Goal: Transaction & Acquisition: Purchase product/service

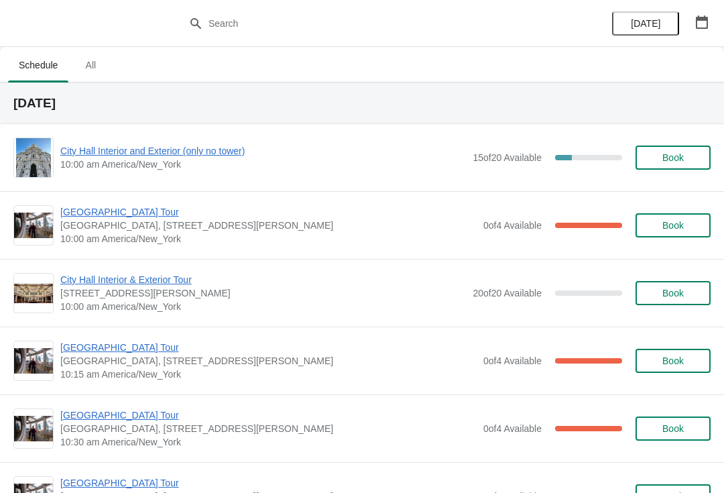
click at [82, 154] on span "City Hall Interior and Exterior (only no tower)" at bounding box center [263, 150] width 406 height 13
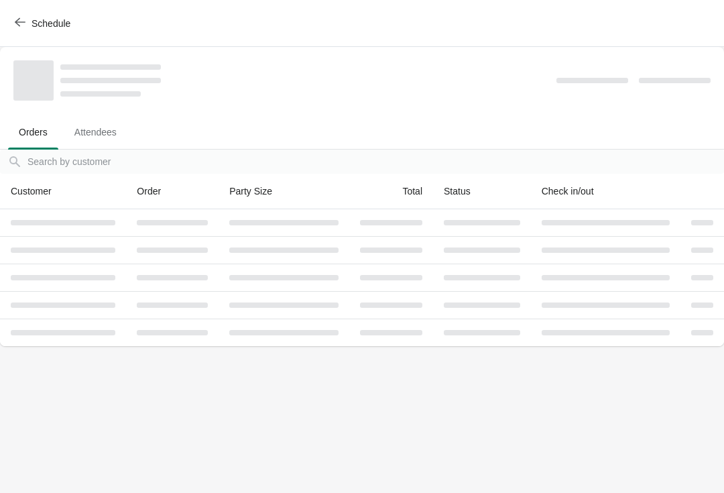
click at [19, 8] on div "Schedule" at bounding box center [362, 23] width 724 height 47
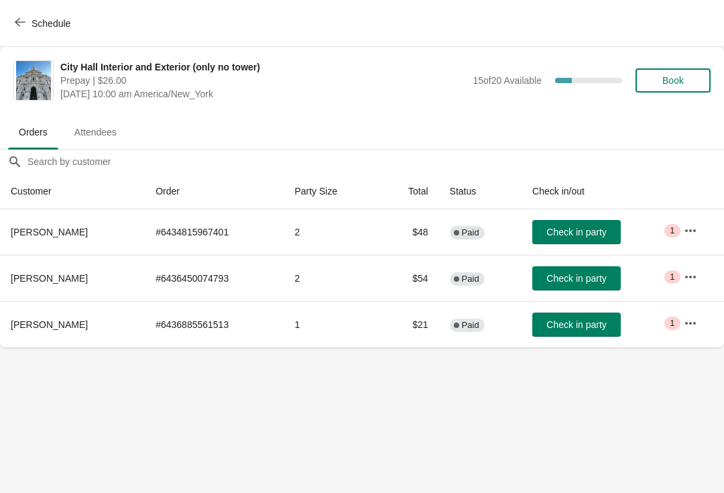
click at [19, 30] on button "Schedule" at bounding box center [44, 23] width 74 height 24
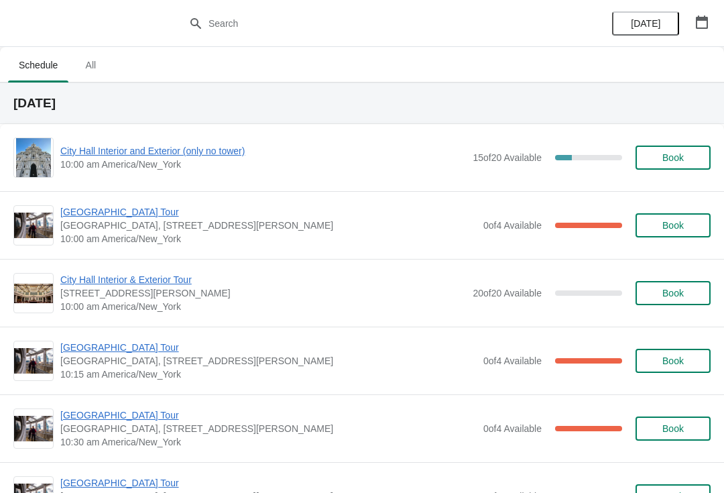
click at [673, 156] on span "Book" at bounding box center [673, 157] width 21 height 11
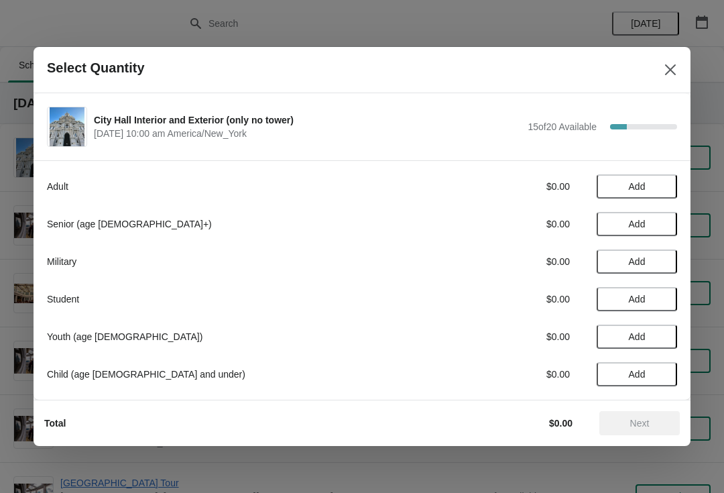
click at [630, 233] on button "Add" at bounding box center [637, 224] width 80 height 24
click at [654, 227] on icon at bounding box center [660, 224] width 14 height 14
click at [652, 426] on span "Next" at bounding box center [639, 423] width 59 height 11
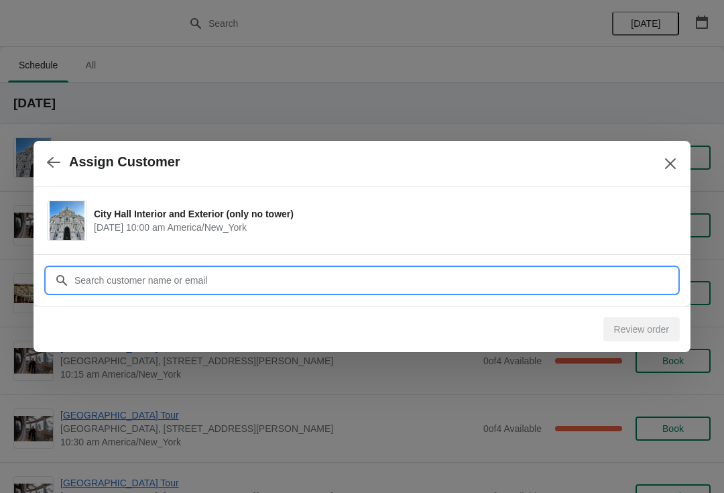
click at [421, 281] on input "Customer" at bounding box center [375, 280] width 603 height 24
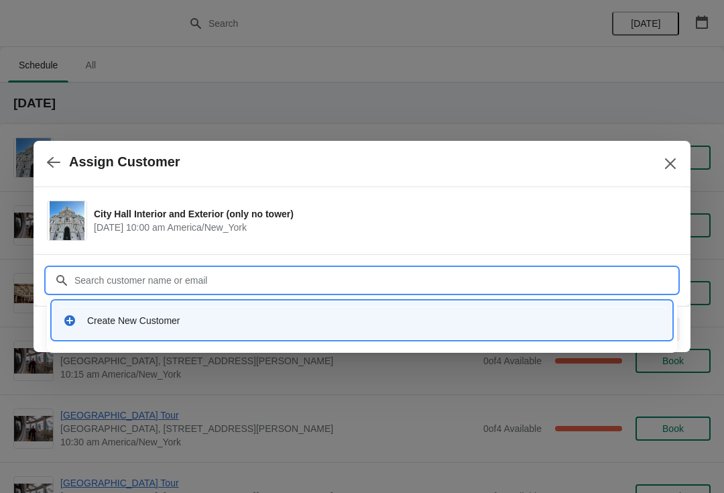
click at [144, 327] on div "Create New Customer" at bounding box center [374, 320] width 574 height 13
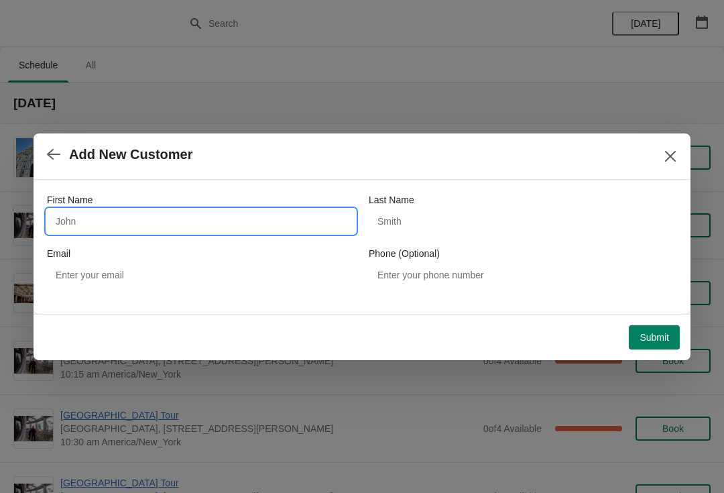
click at [117, 223] on input "First Name" at bounding box center [201, 221] width 308 height 24
type input "To"
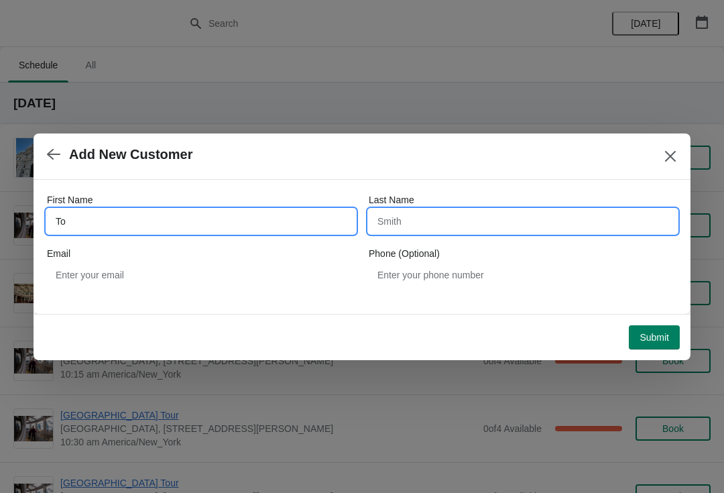
click at [495, 222] on input "Last Name" at bounding box center [523, 221] width 308 height 24
type input "m"
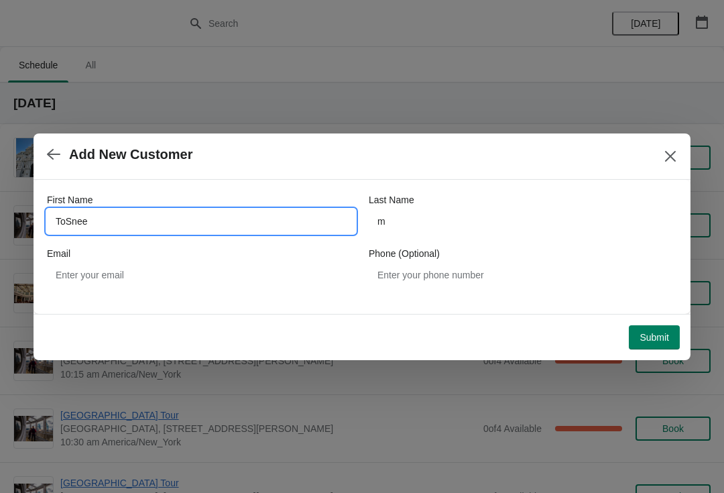
type input "ToSnee"
click at [659, 347] on button "Submit" at bounding box center [654, 337] width 51 height 24
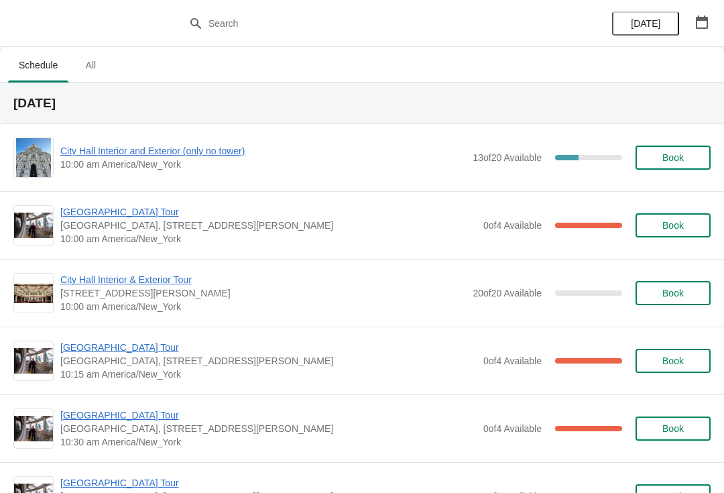
click at [77, 153] on span "City Hall Interior and Exterior (only no tower)" at bounding box center [263, 150] width 406 height 13
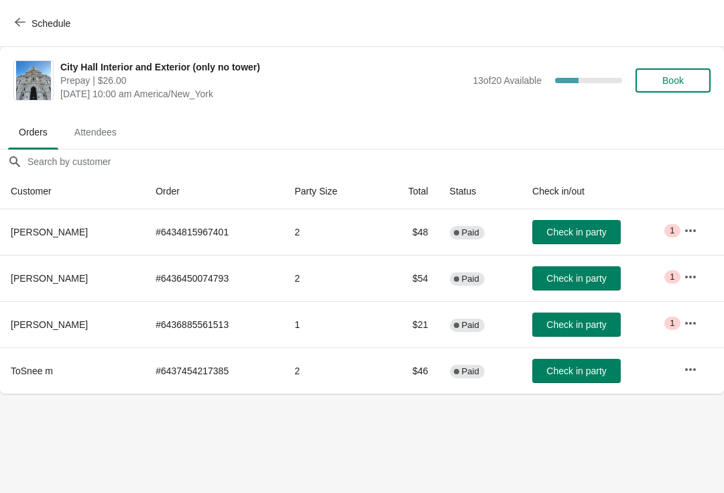
click at [590, 280] on span "Check in party" at bounding box center [577, 278] width 60 height 11
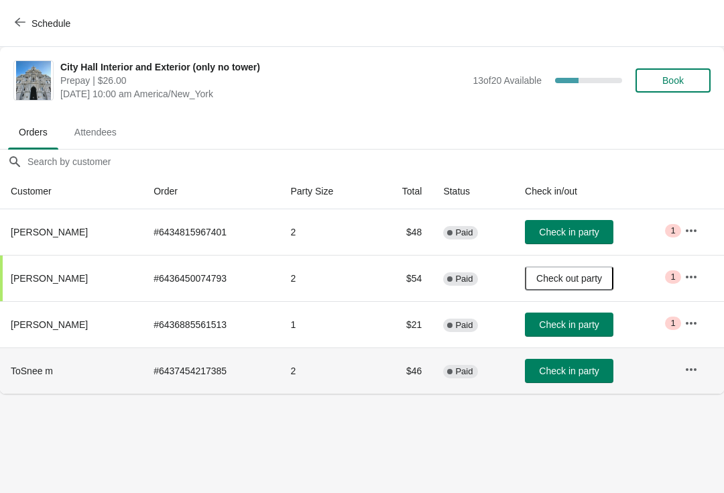
click at [549, 377] on button "Check in party" at bounding box center [569, 371] width 89 height 24
click at [19, 12] on button "Schedule" at bounding box center [44, 23] width 74 height 24
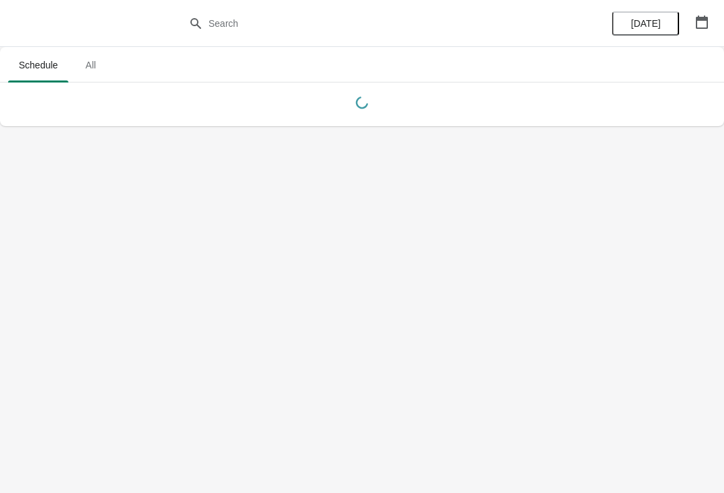
click at [10, 65] on span "Schedule" at bounding box center [38, 65] width 60 height 24
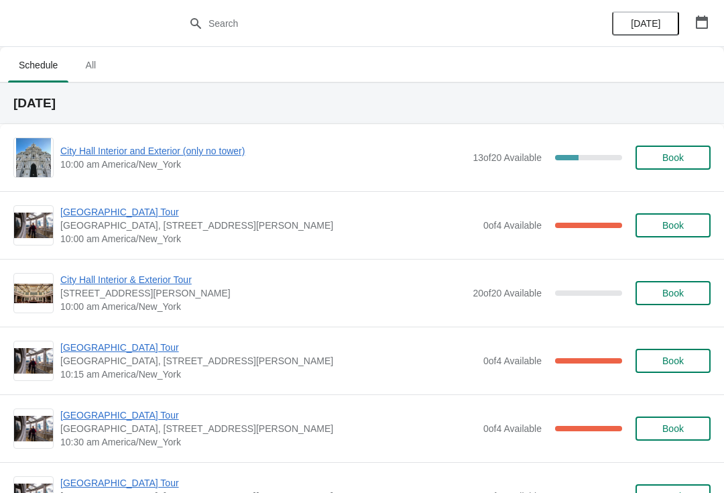
click at [74, 214] on span "[GEOGRAPHIC_DATA] Tour" at bounding box center [268, 211] width 416 height 13
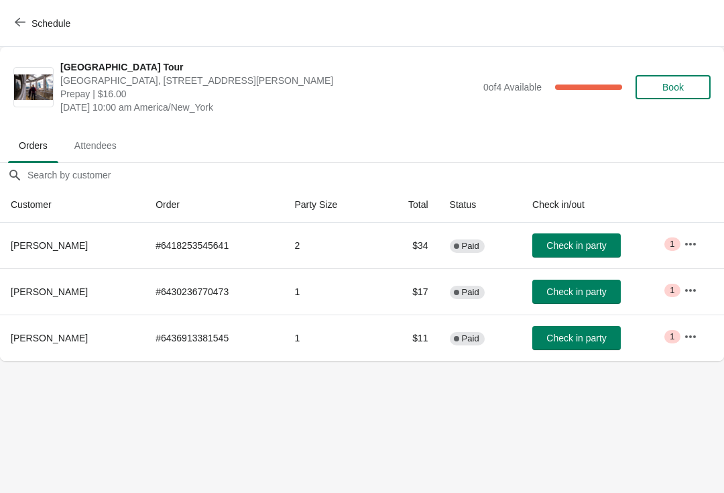
click at [76, 143] on span "Attendees" at bounding box center [96, 145] width 64 height 24
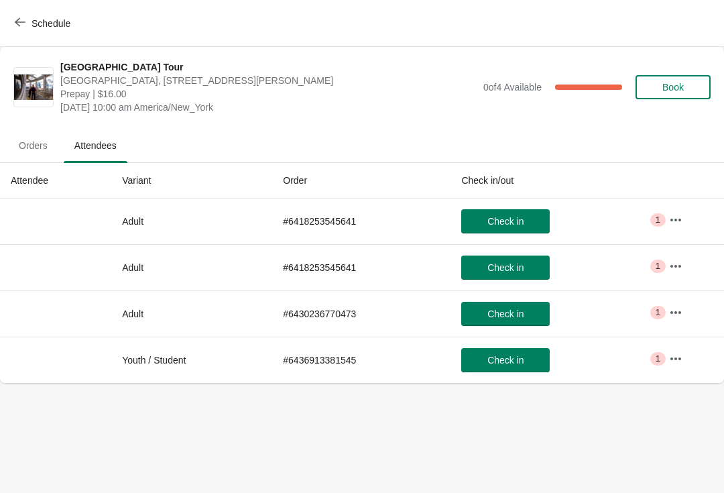
click at [34, 151] on span "Orders" at bounding box center [33, 145] width 50 height 24
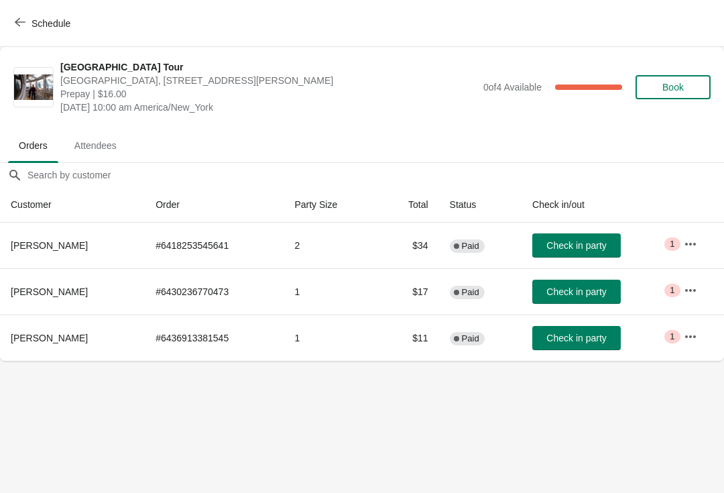
click at [541, 251] on button "Check in party" at bounding box center [576, 245] width 89 height 24
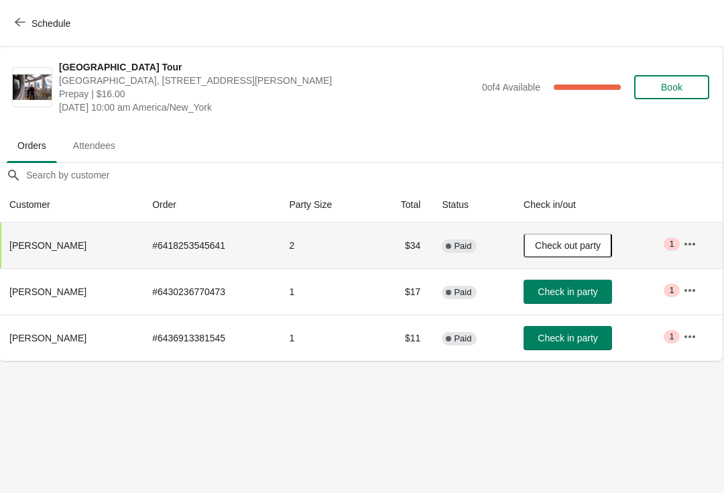
scroll to position [0, 1]
click at [27, 19] on span "Schedule" at bounding box center [43, 23] width 53 height 13
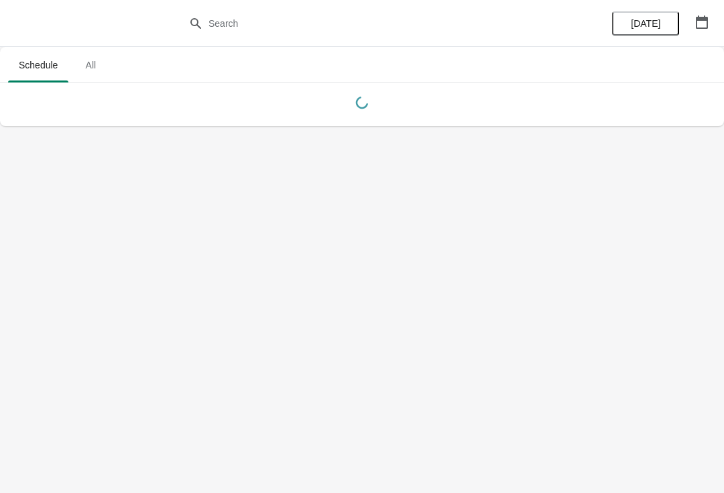
scroll to position [0, 0]
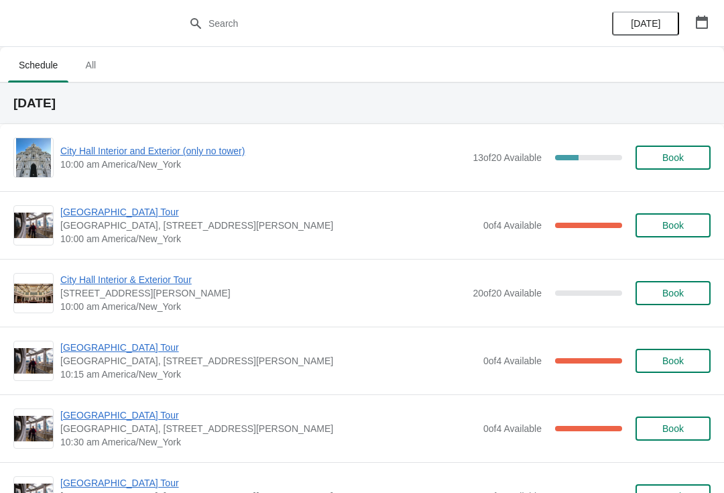
click at [74, 147] on span "City Hall Interior and Exterior (only no tower)" at bounding box center [263, 150] width 406 height 13
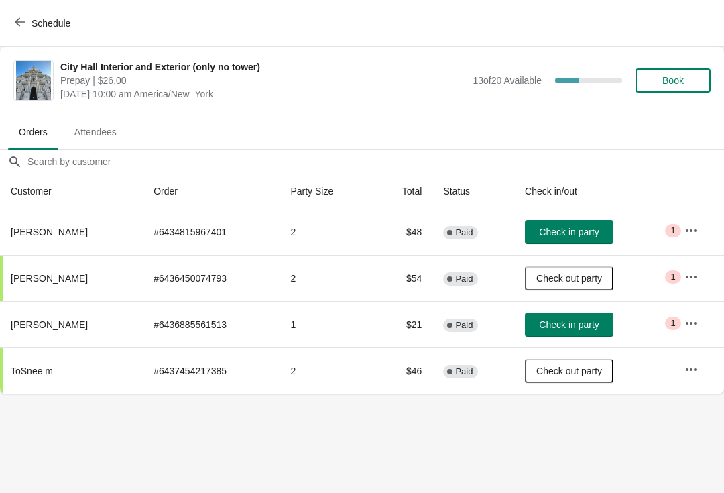
click at [589, 323] on span "Check in party" at bounding box center [569, 324] width 60 height 11
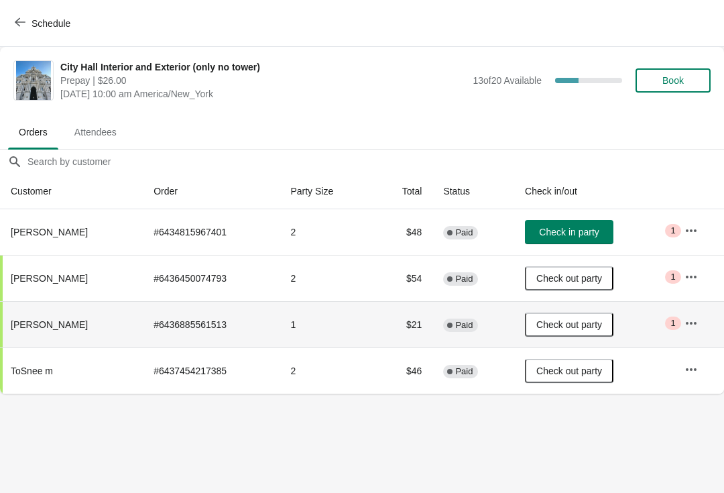
click at [690, 76] on span "Book" at bounding box center [673, 80] width 51 height 11
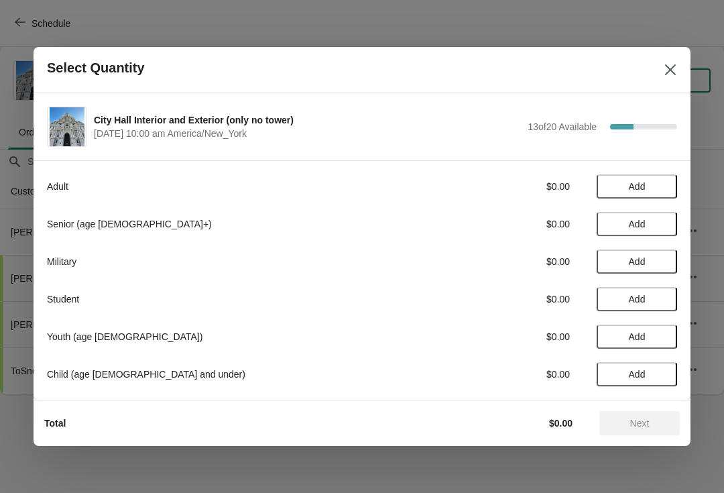
click at [644, 184] on span "Add" at bounding box center [637, 186] width 17 height 11
click at [653, 192] on icon at bounding box center [660, 187] width 14 height 14
click at [659, 424] on span "Next" at bounding box center [639, 423] width 59 height 11
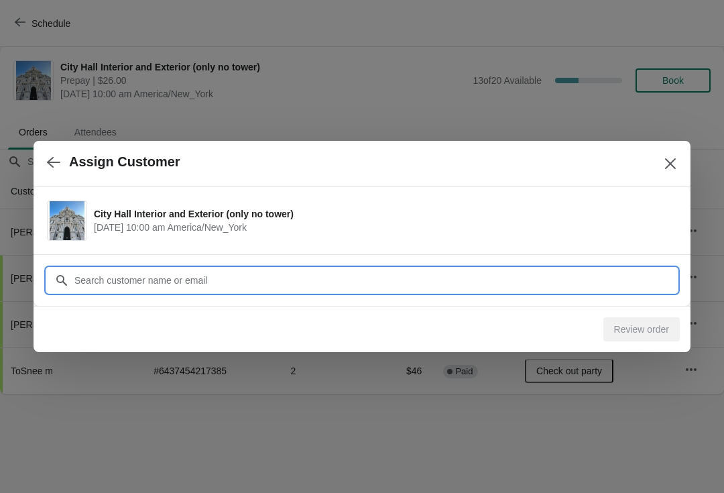
click at [84, 270] on input "Customer" at bounding box center [375, 280] width 603 height 24
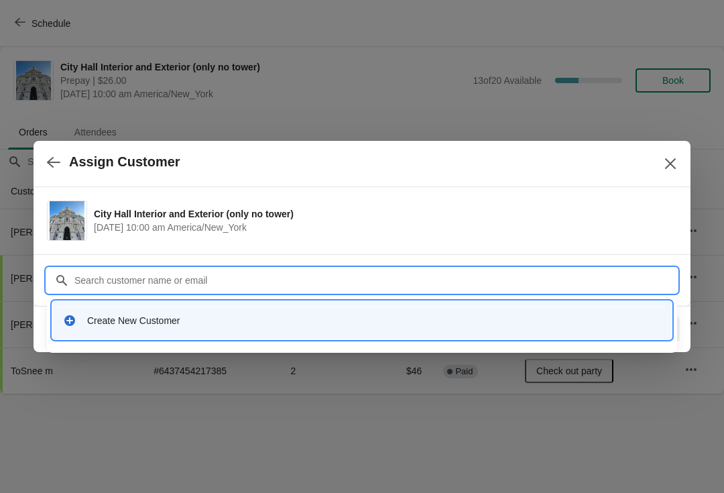
click at [76, 310] on div "Create New Customer" at bounding box center [362, 319] width 609 height 27
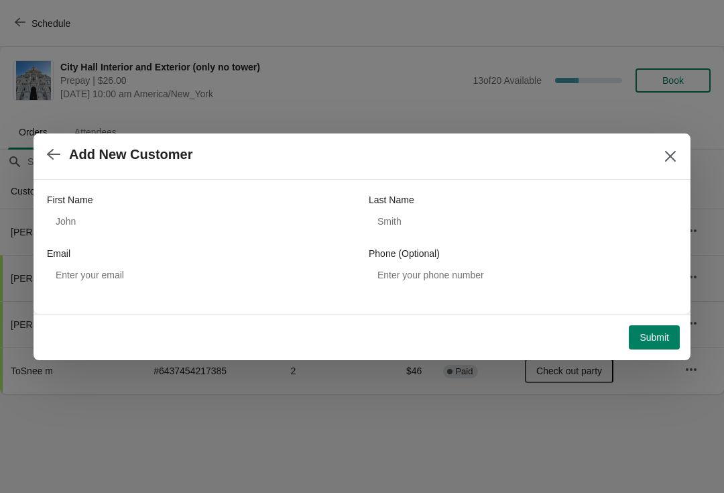
click at [661, 335] on span "Submit" at bounding box center [655, 337] width 30 height 11
click at [43, 156] on button "button" at bounding box center [54, 154] width 24 height 26
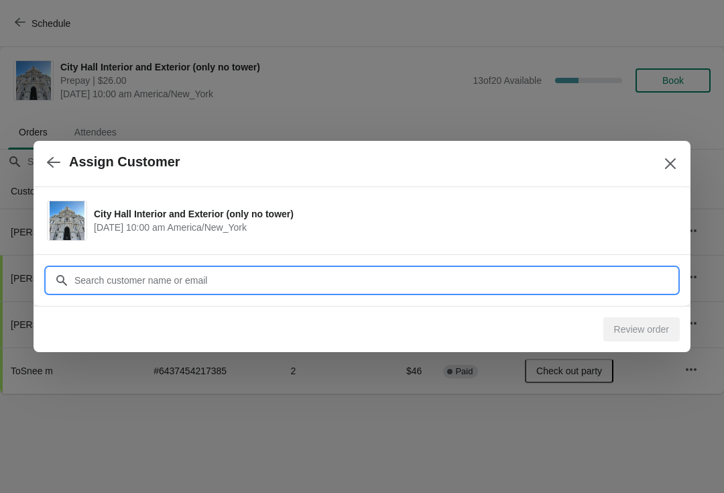
click at [95, 275] on input "Customer" at bounding box center [375, 280] width 603 height 24
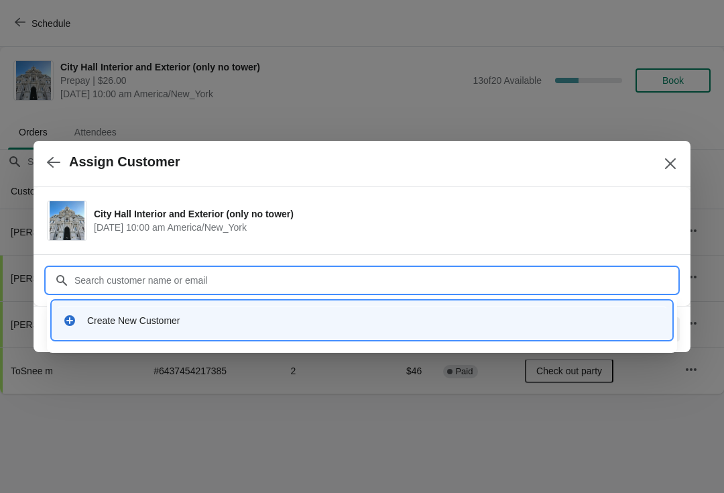
click at [77, 325] on div "Create New Customer" at bounding box center [362, 320] width 598 height 13
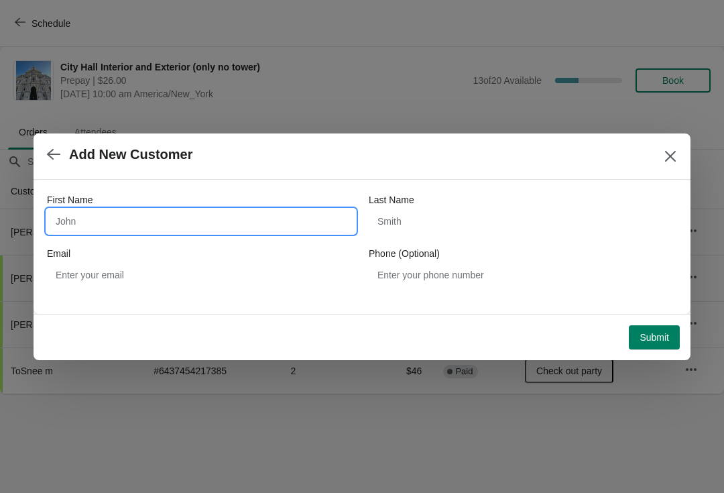
click at [80, 229] on input "First Name" at bounding box center [201, 221] width 308 height 24
type input "C"
type input "Chenghua"
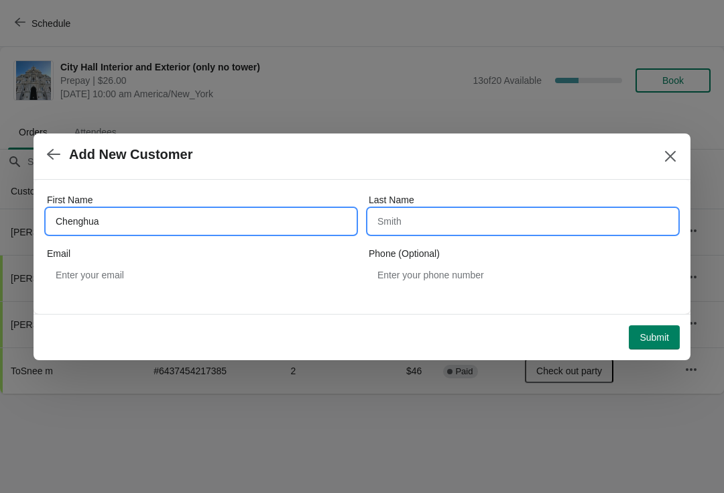
click at [454, 216] on input "Last Name" at bounding box center [523, 221] width 308 height 24
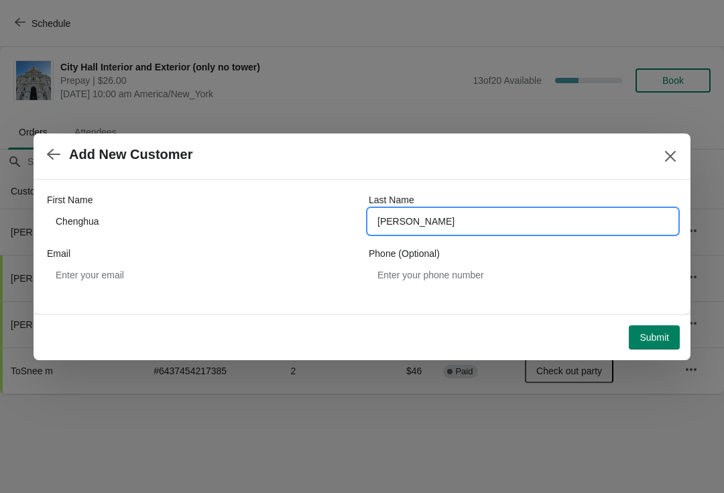
type input "wang"
click at [659, 335] on span "Submit" at bounding box center [655, 337] width 30 height 11
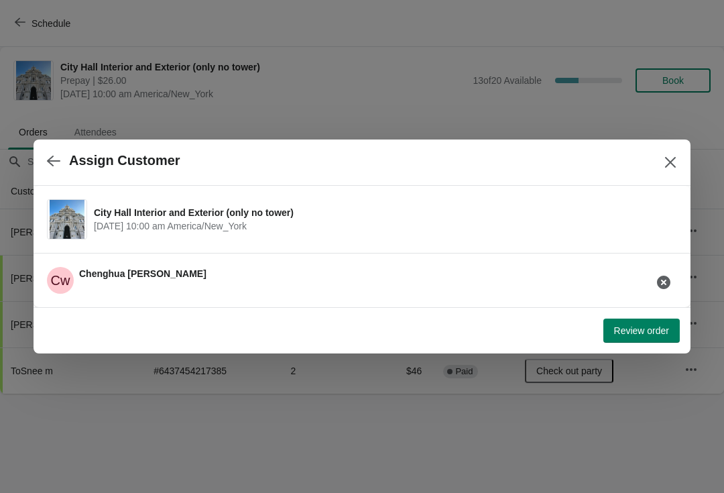
click at [644, 327] on span "Review order" at bounding box center [641, 330] width 55 height 11
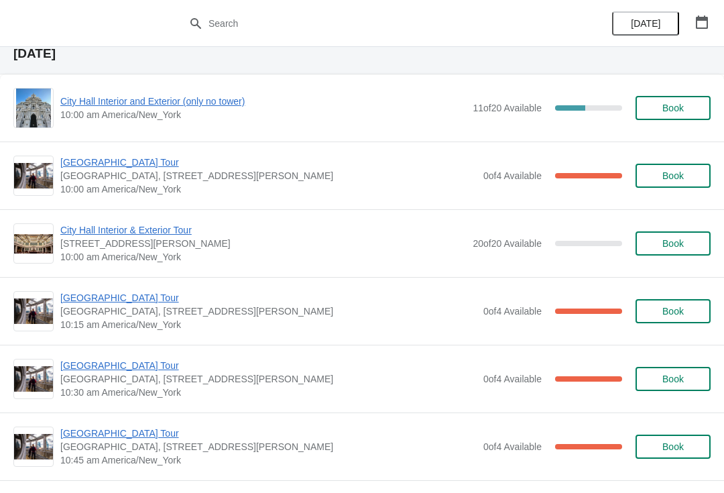
scroll to position [80, 0]
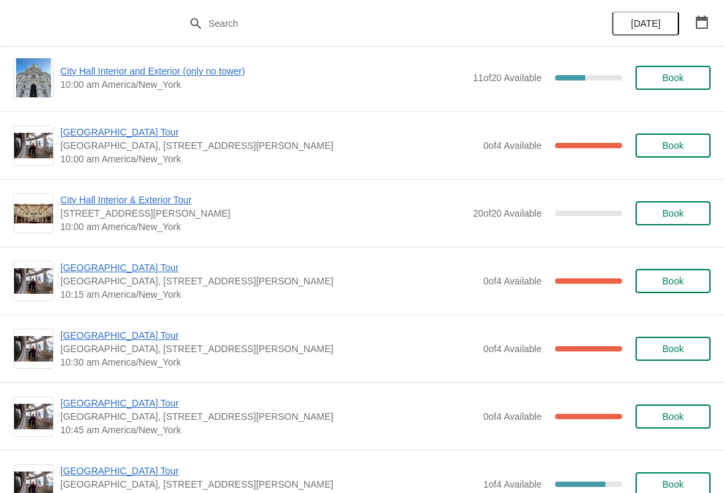
click at [139, 273] on span "City Hall Tower Tour" at bounding box center [268, 267] width 416 height 13
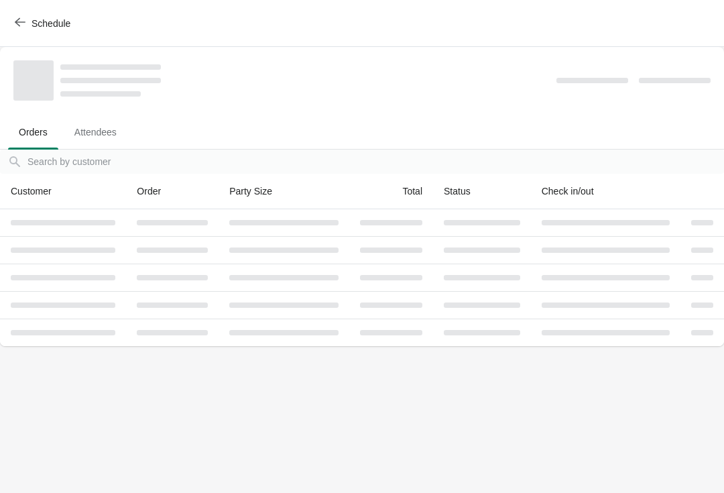
scroll to position [0, 0]
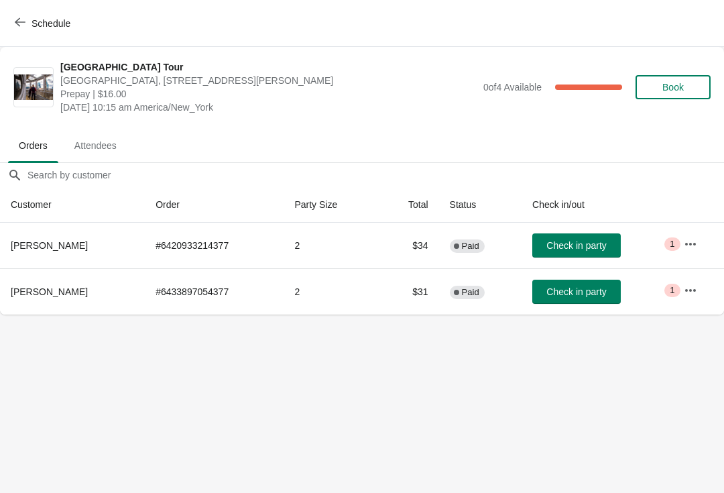
click at [599, 289] on span "Check in party" at bounding box center [577, 291] width 60 height 11
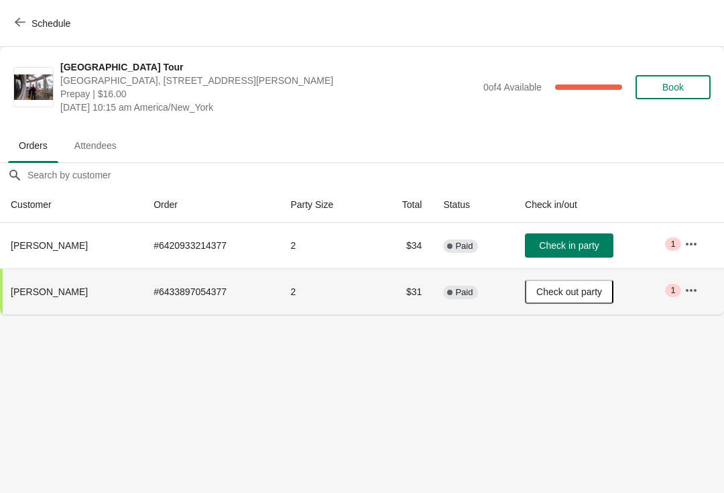
click at [11, 24] on button "Schedule" at bounding box center [44, 23] width 74 height 24
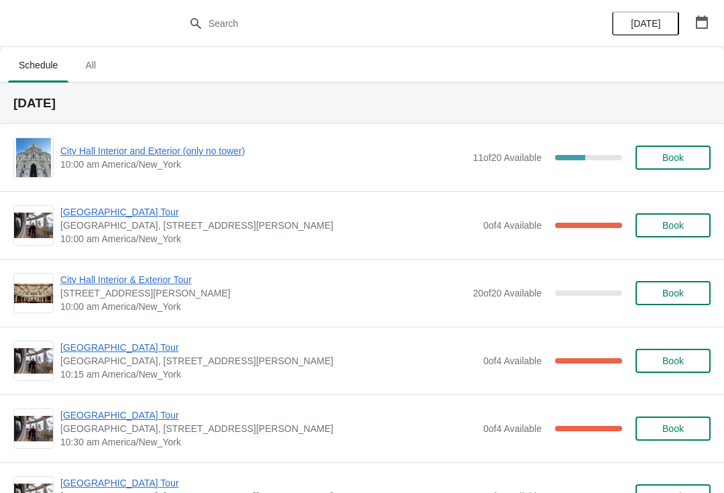
click at [157, 203] on div "City Hall Tower Tour City Hall Visitor Center, 1400 John F Kennedy Boulevard Su…" at bounding box center [362, 225] width 724 height 68
click at [117, 200] on div "City Hall Tower Tour City Hall Visitor Center, 1400 John F Kennedy Boulevard Su…" at bounding box center [362, 225] width 724 height 68
click at [127, 217] on span "[GEOGRAPHIC_DATA] Tour" at bounding box center [268, 211] width 416 height 13
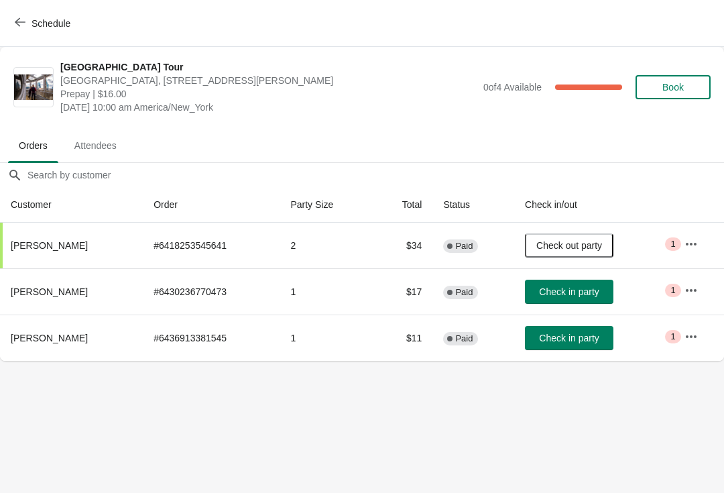
click at [31, 16] on button "Schedule" at bounding box center [44, 23] width 74 height 24
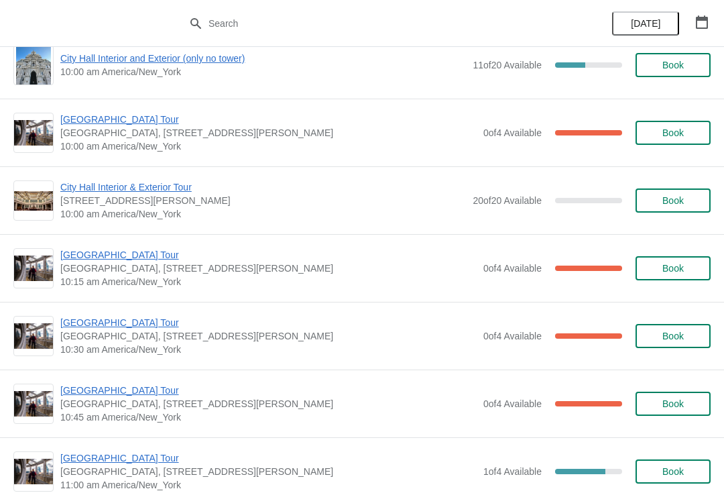
scroll to position [90, 0]
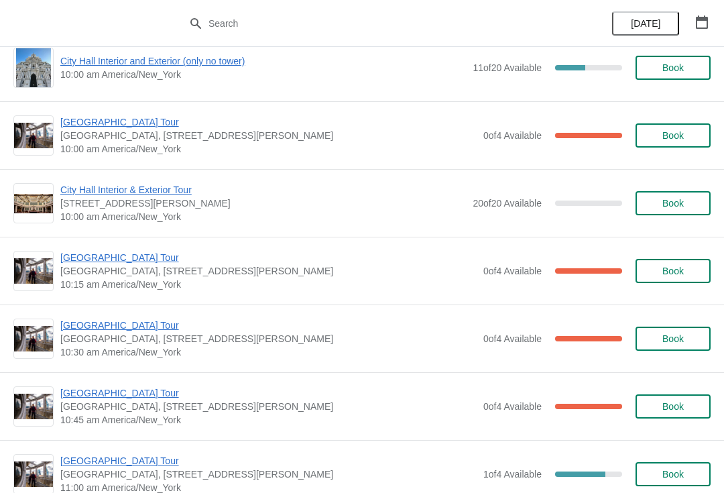
click at [141, 262] on span "[GEOGRAPHIC_DATA] Tour" at bounding box center [268, 257] width 416 height 13
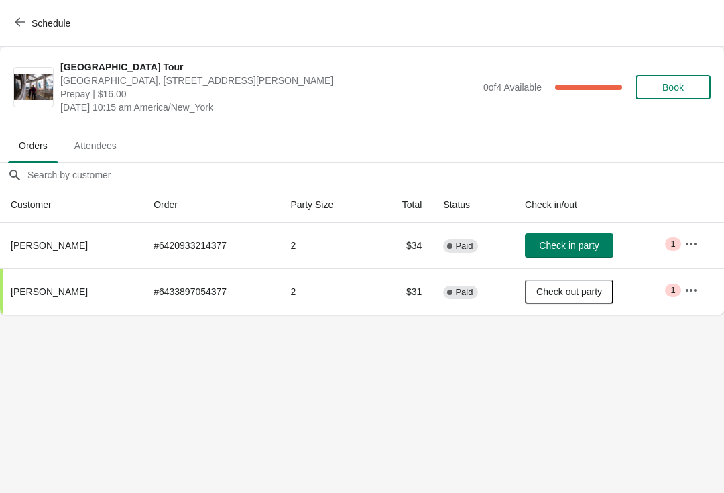
scroll to position [0, 0]
click at [591, 234] on button "Check in party" at bounding box center [569, 245] width 89 height 24
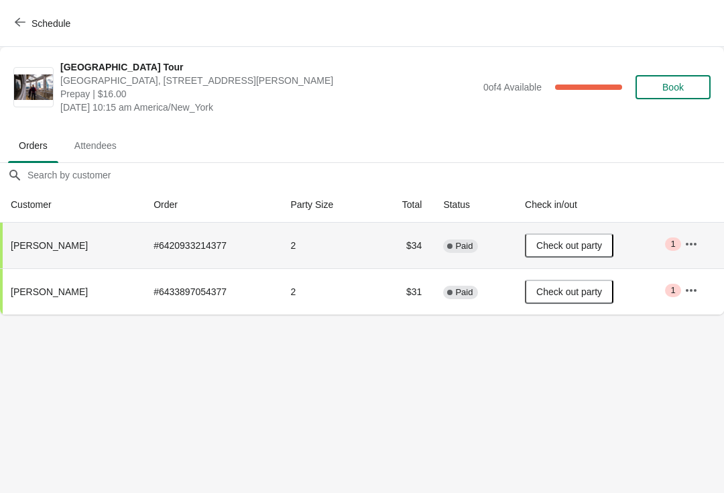
click at [411, 297] on td "$31" at bounding box center [403, 291] width 60 height 46
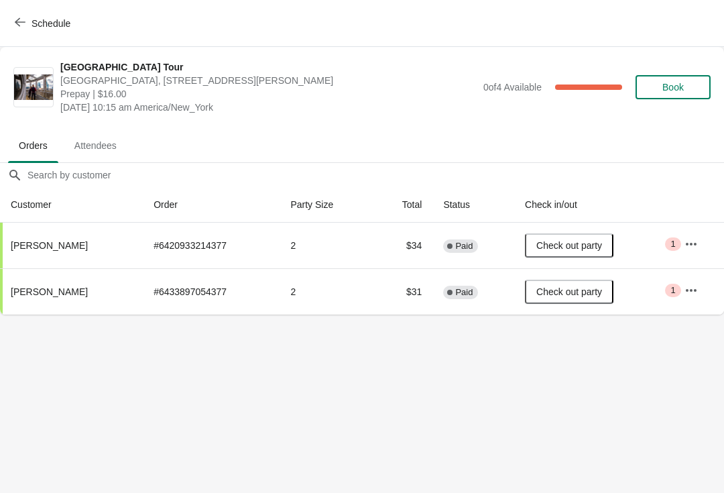
click at [32, 8] on div "Schedule" at bounding box center [362, 23] width 724 height 47
click at [32, 11] on button "Schedule" at bounding box center [44, 23] width 74 height 24
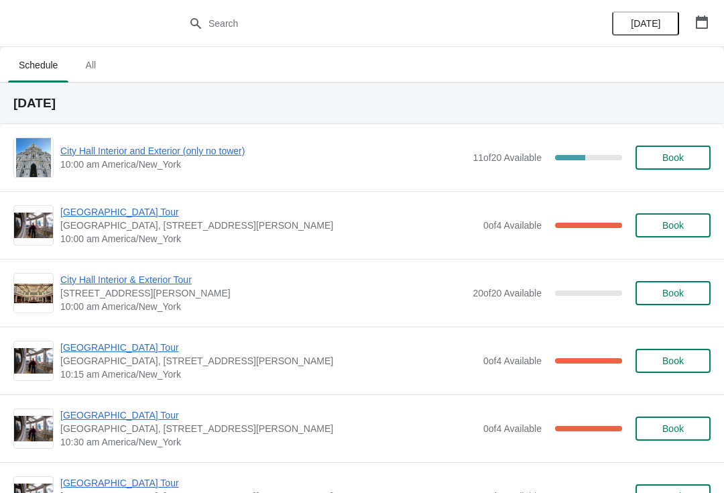
click at [127, 413] on span "[GEOGRAPHIC_DATA] Tour" at bounding box center [268, 414] width 416 height 13
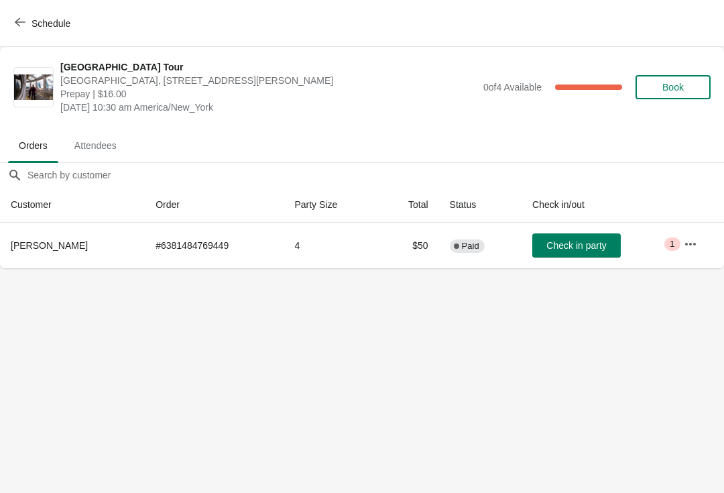
click at [20, 5] on div "Schedule" at bounding box center [362, 23] width 724 height 47
click at [35, 16] on button "Schedule" at bounding box center [44, 23] width 74 height 24
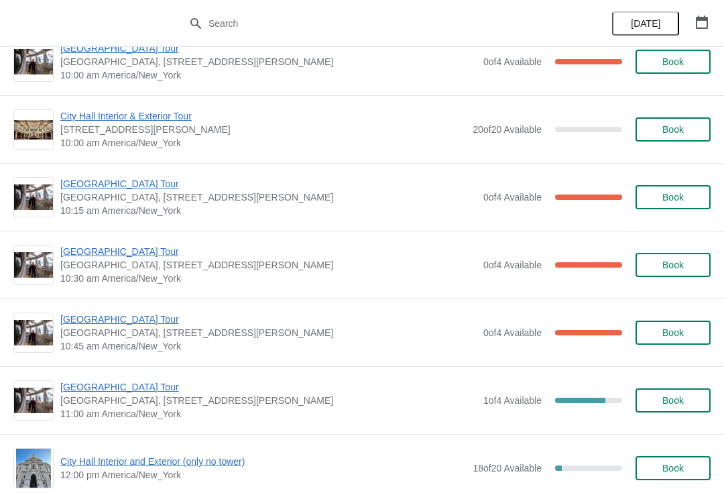
scroll to position [221, 0]
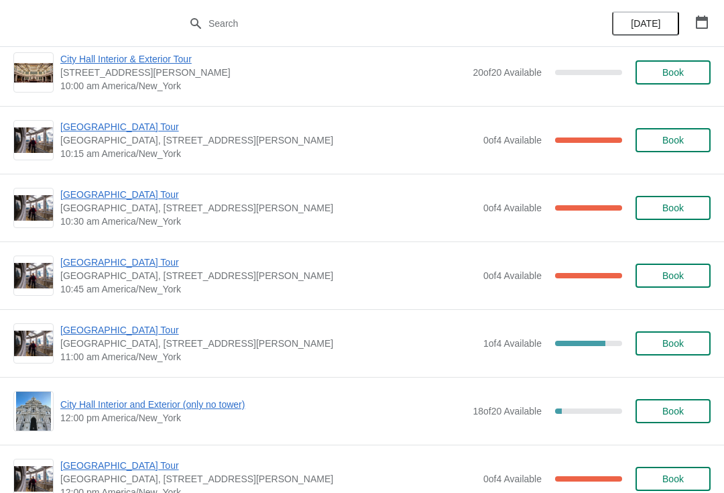
click at [139, 260] on span "[GEOGRAPHIC_DATA] Tour" at bounding box center [268, 261] width 416 height 13
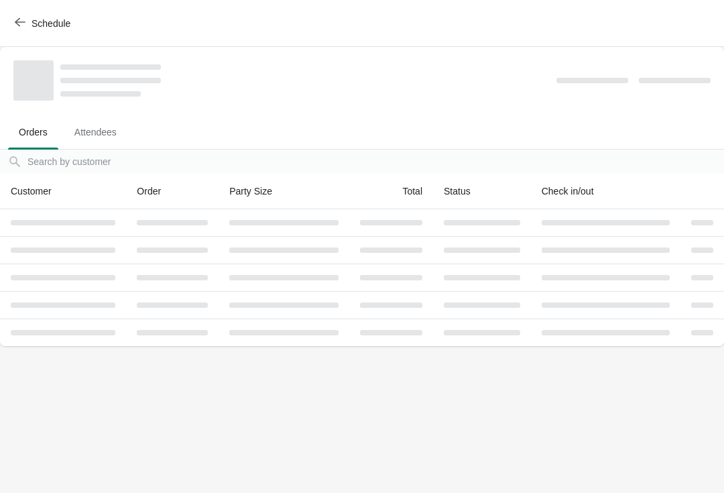
scroll to position [0, 0]
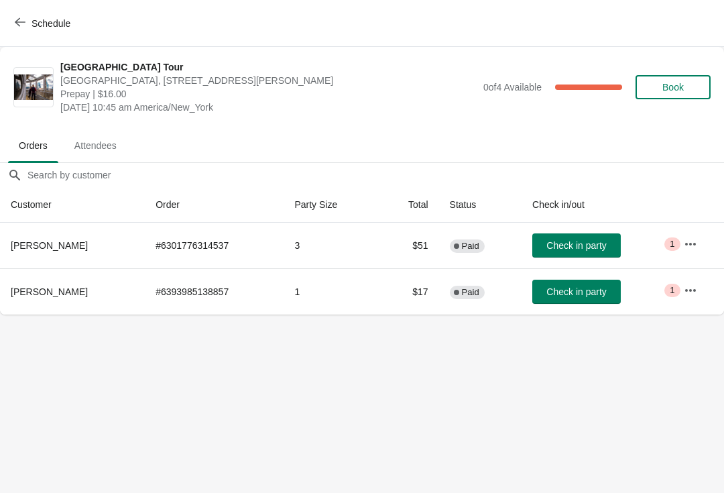
click at [25, 17] on span "Schedule" at bounding box center [43, 23] width 53 height 13
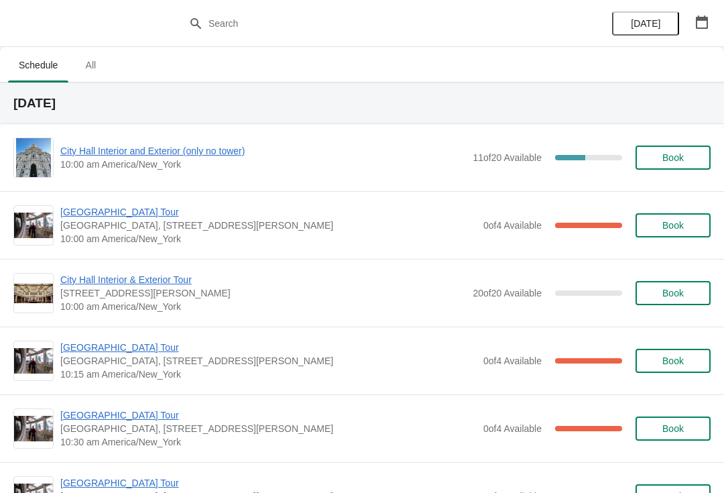
click at [133, 206] on span "[GEOGRAPHIC_DATA] Tour" at bounding box center [268, 211] width 416 height 13
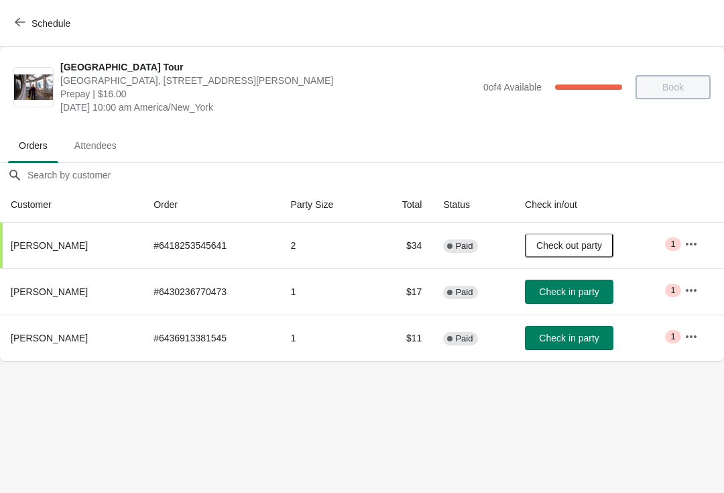
click at [25, 3] on div "Schedule" at bounding box center [362, 23] width 724 height 47
click at [30, 11] on button "Schedule" at bounding box center [44, 23] width 74 height 24
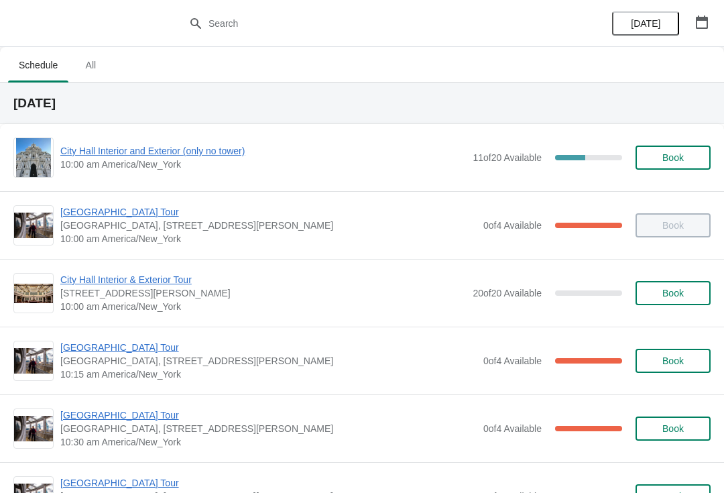
click at [127, 353] on span "[GEOGRAPHIC_DATA] Tour" at bounding box center [268, 347] width 416 height 13
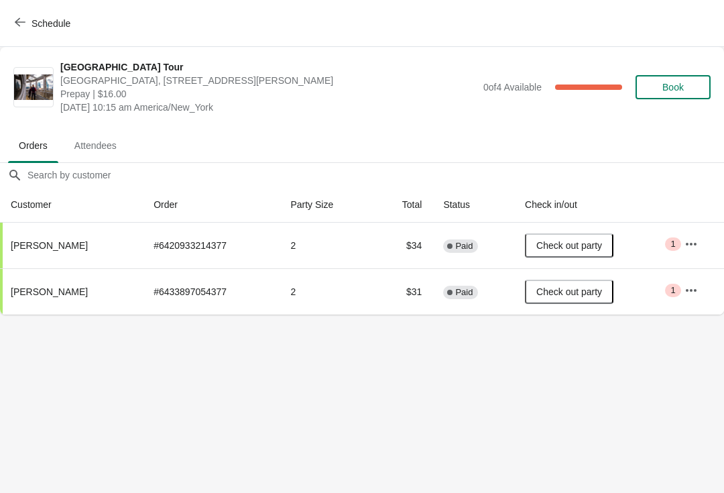
click at [31, 5] on div "Schedule" at bounding box center [362, 23] width 724 height 47
click at [38, 14] on button "Schedule" at bounding box center [44, 23] width 74 height 24
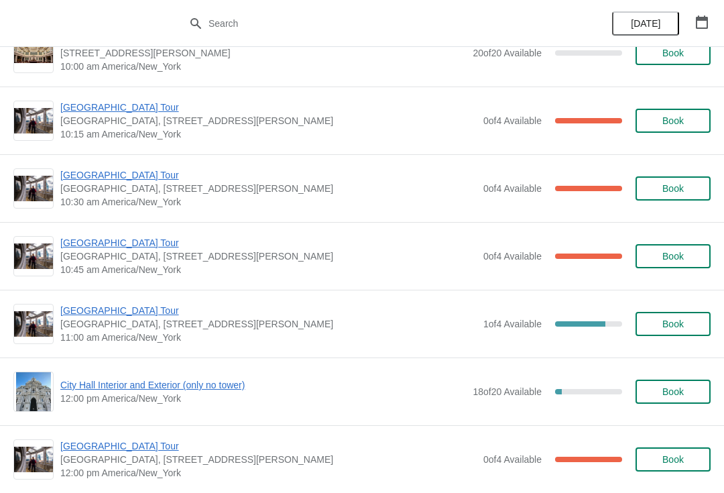
scroll to position [241, 0]
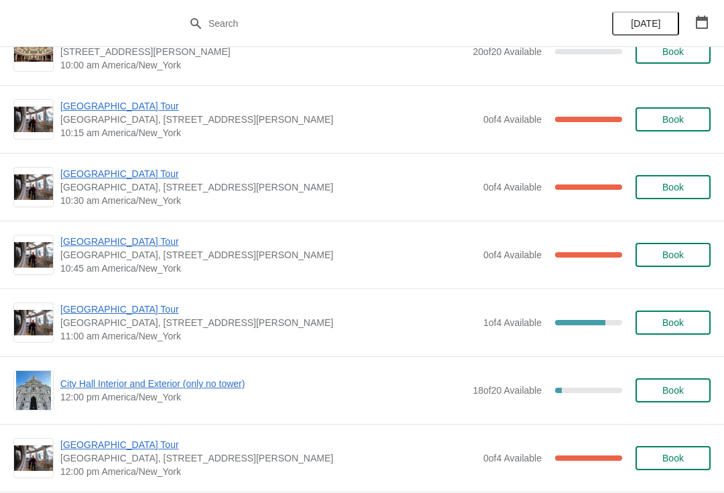
click at [117, 160] on div "City Hall Tower Tour City Hall Visitor Center, 1400 John F Kennedy Boulevard Su…" at bounding box center [362, 187] width 724 height 68
click at [111, 174] on span "[GEOGRAPHIC_DATA] Tour" at bounding box center [268, 173] width 416 height 13
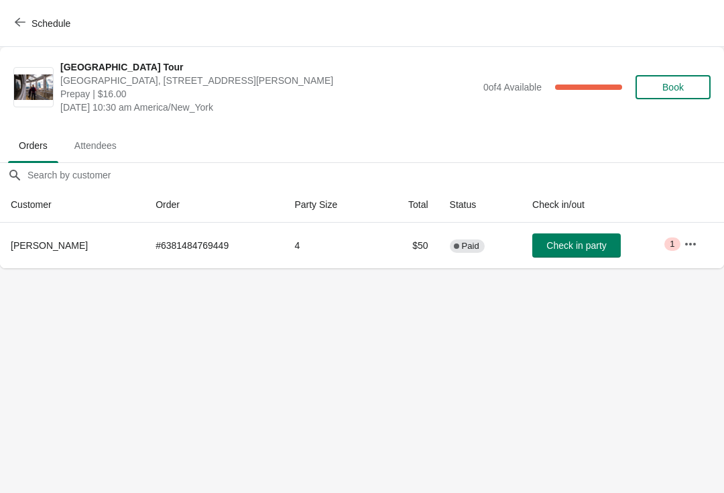
scroll to position [0, 0]
click at [25, 11] on button "Schedule" at bounding box center [44, 23] width 74 height 24
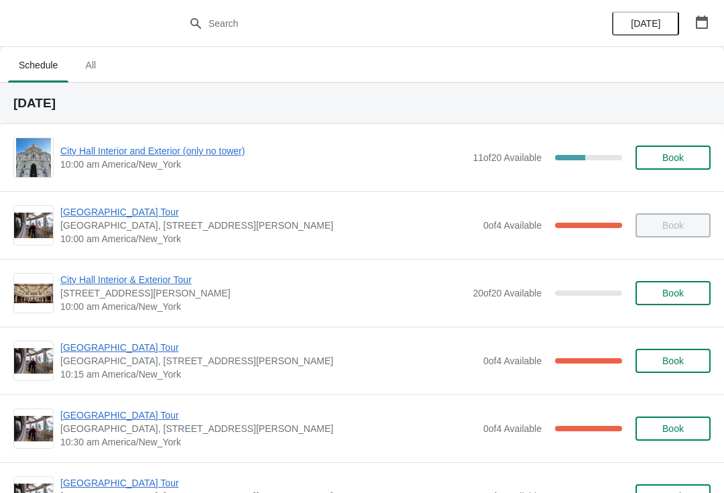
click at [53, 23] on div at bounding box center [362, 23] width 724 height 47
click at [143, 210] on span "[GEOGRAPHIC_DATA] Tour" at bounding box center [268, 211] width 416 height 13
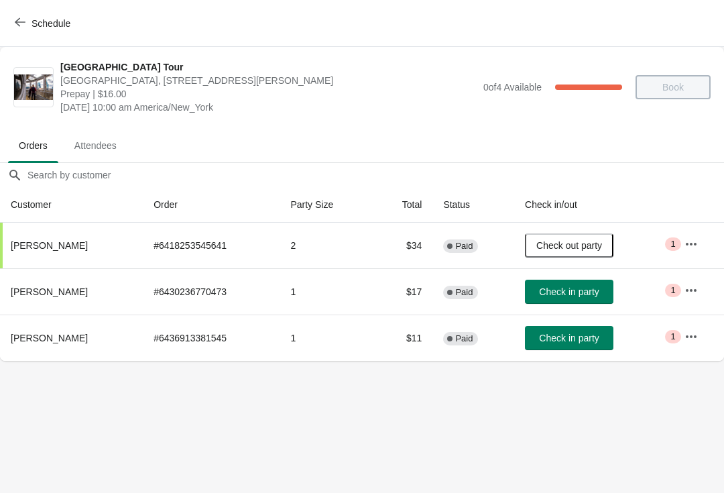
click at [597, 335] on span "Check in party" at bounding box center [569, 338] width 60 height 11
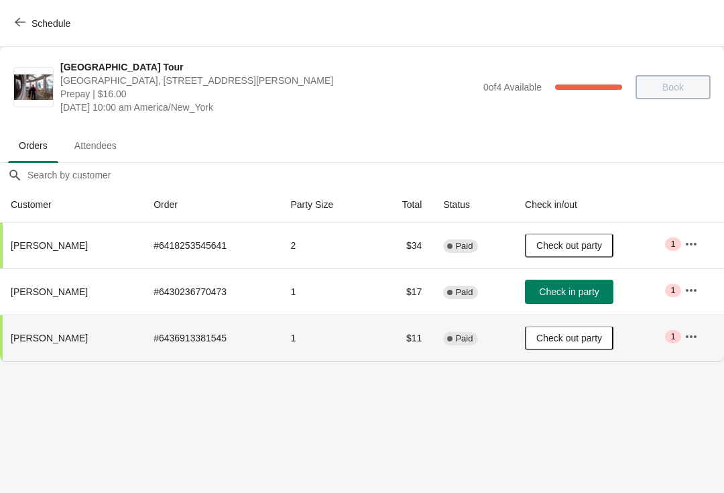
click at [26, 12] on button "Schedule" at bounding box center [44, 23] width 74 height 24
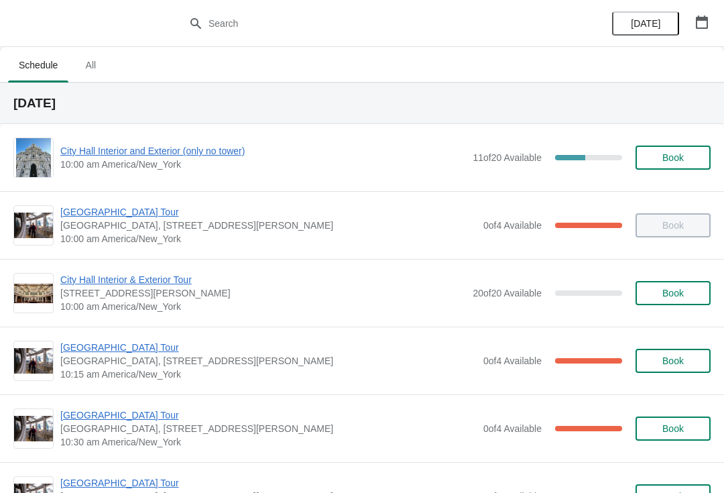
click at [138, 335] on div "City Hall Tower Tour City Hall Visitor Center, 1400 John F Kennedy Boulevard Su…" at bounding box center [362, 361] width 724 height 68
click at [125, 347] on span "[GEOGRAPHIC_DATA] Tour" at bounding box center [268, 347] width 416 height 13
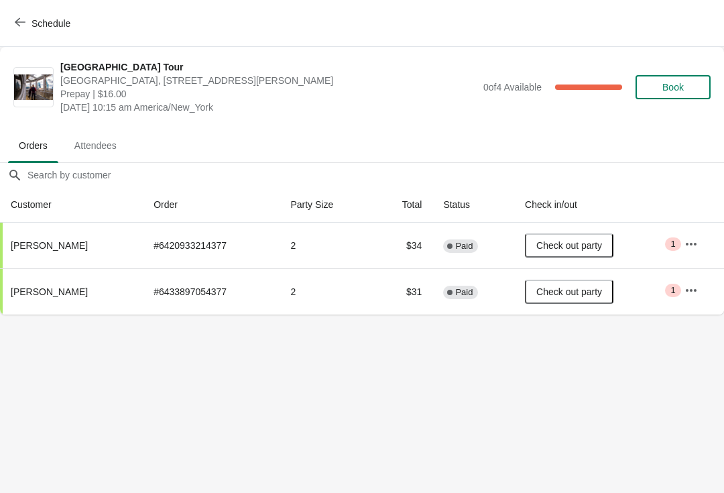
click at [31, 8] on div "Schedule" at bounding box center [362, 23] width 724 height 47
click at [32, 5] on div "Schedule" at bounding box center [362, 23] width 724 height 47
click at [36, 14] on button "Schedule" at bounding box center [44, 23] width 74 height 24
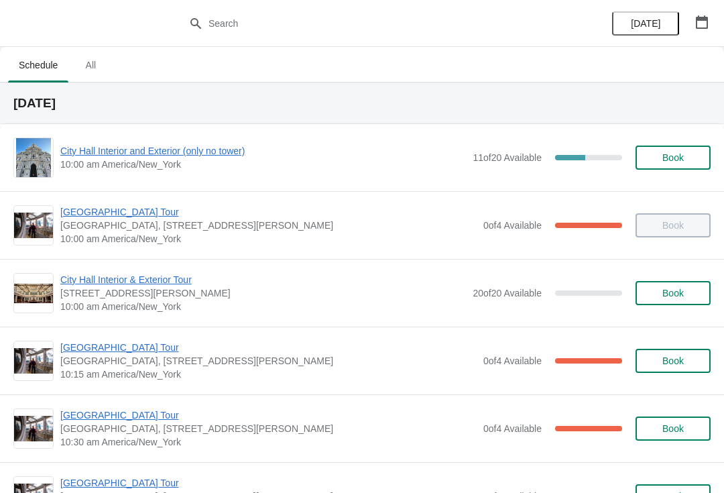
click at [115, 418] on span "[GEOGRAPHIC_DATA] Tour" at bounding box center [268, 414] width 416 height 13
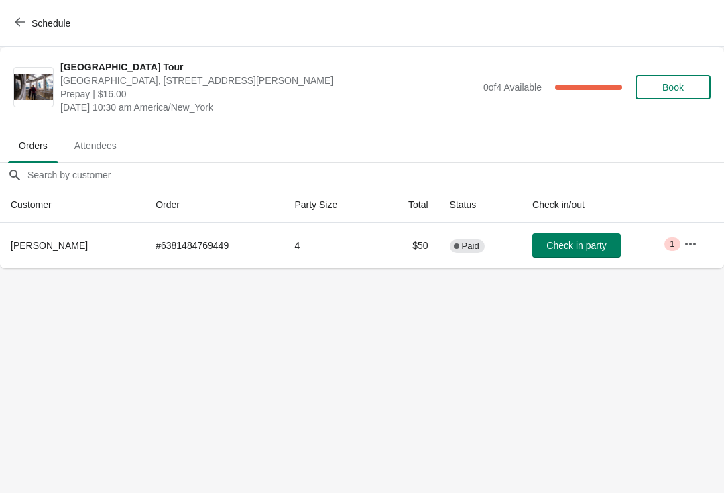
click at [583, 240] on span "Check in party" at bounding box center [577, 245] width 60 height 11
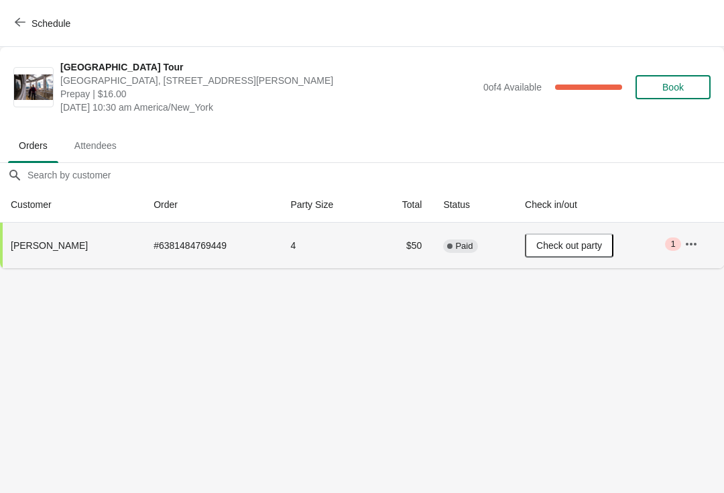
click at [29, 11] on button "Schedule" at bounding box center [44, 23] width 74 height 24
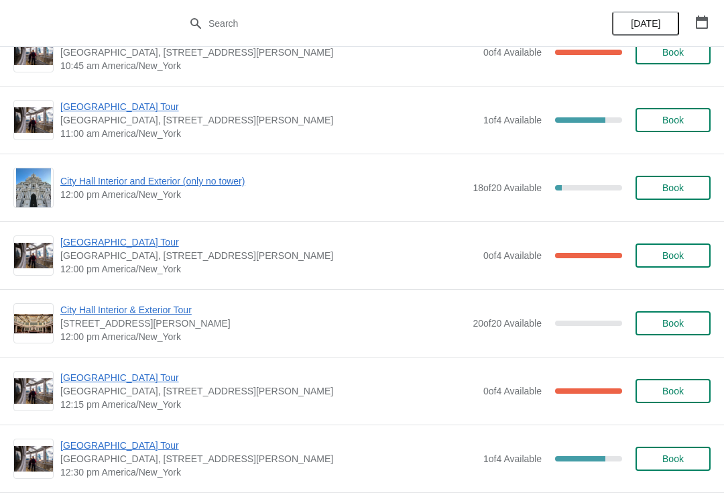
scroll to position [441, 0]
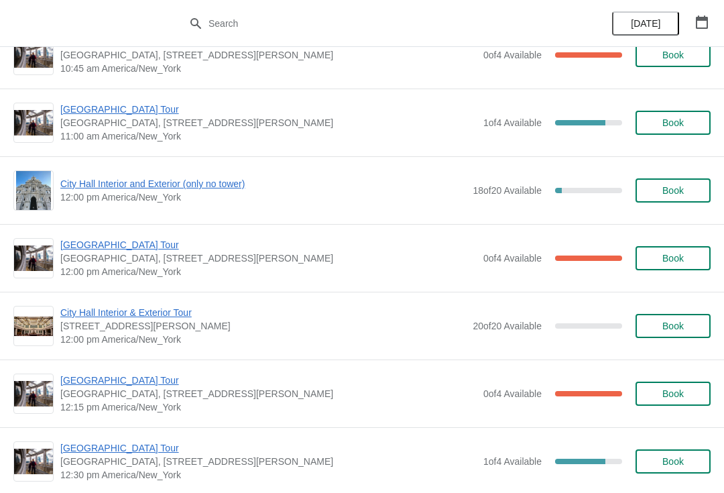
click at [107, 180] on span "City Hall Interior and Exterior (only no tower)" at bounding box center [263, 183] width 406 height 13
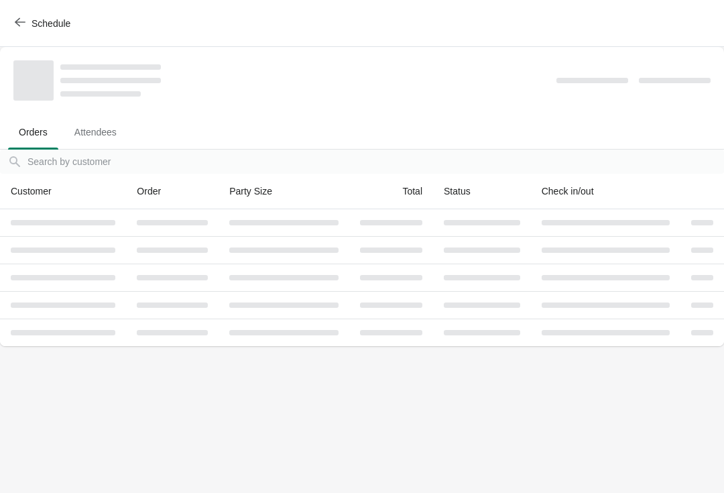
scroll to position [0, 0]
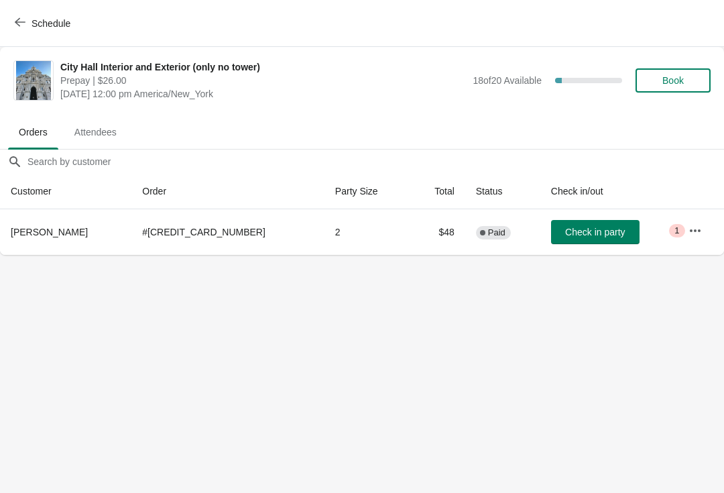
click at [658, 99] on div "City Hall Interior and Exterior (only no tower) Prepay | $26.00 Tuesday, August…" at bounding box center [385, 80] width 650 height 40
click at [675, 79] on span "Book" at bounding box center [673, 80] width 21 height 11
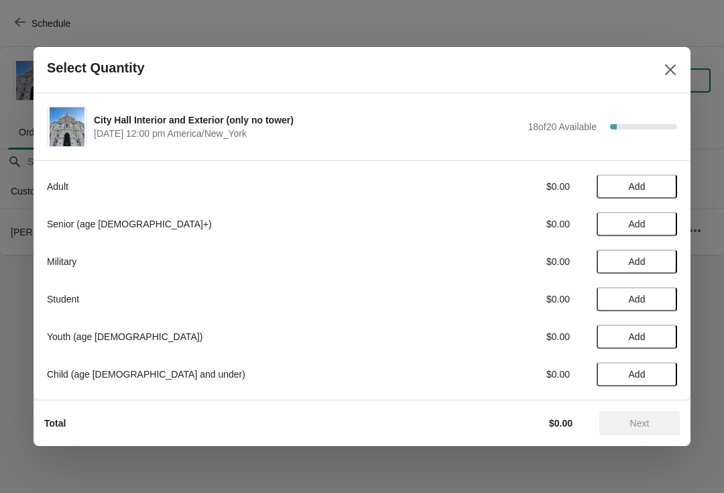
click at [119, 171] on div "Adult $0.00 Add Senior (age 65+) $0.00 Add Military $0.00 Add Student $0.00 Add…" at bounding box center [362, 273] width 630 height 225
click at [665, 176] on button "Add" at bounding box center [637, 186] width 80 height 24
click at [681, 173] on div "Adult $26.00 1 Senior (age 65+) $0.00 Add Military $0.00 Add Student $0.00 Add …" at bounding box center [362, 279] width 657 height 239
click at [676, 172] on div "Adult $26.00 1 Senior (age 65+) $0.00 Add Military $0.00 Add Student $0.00 Add …" at bounding box center [362, 273] width 630 height 225
click at [676, 173] on div "Adult $26.00 1 Senior (age 65+) $0.00 Add Military $0.00 Add Student $0.00 Add …" at bounding box center [362, 273] width 630 height 225
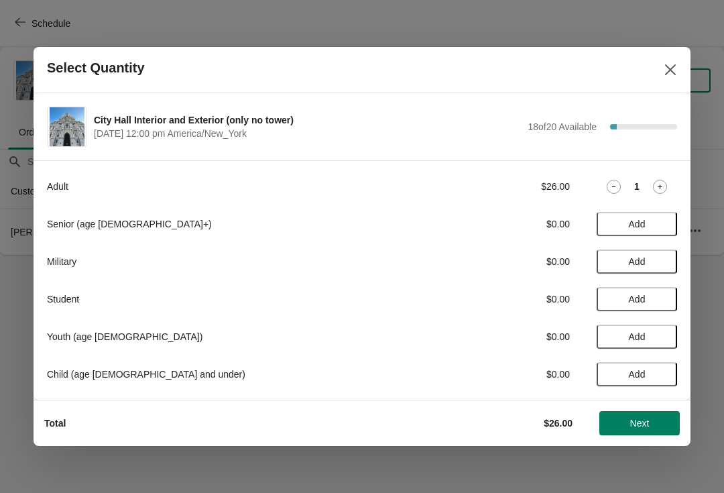
click at [669, 178] on div "Adult $26.00 1" at bounding box center [362, 186] width 630 height 24
click at [658, 184] on icon at bounding box center [660, 187] width 14 height 14
click at [655, 421] on span "Next" at bounding box center [639, 423] width 59 height 11
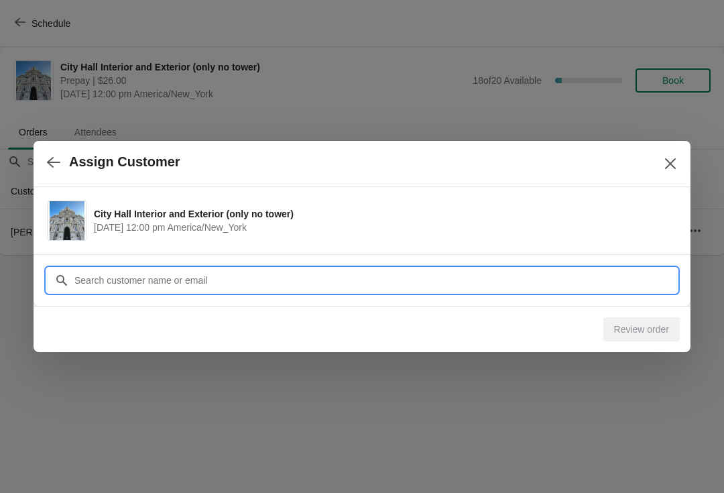
click at [298, 277] on input "Customer" at bounding box center [375, 280] width 603 height 24
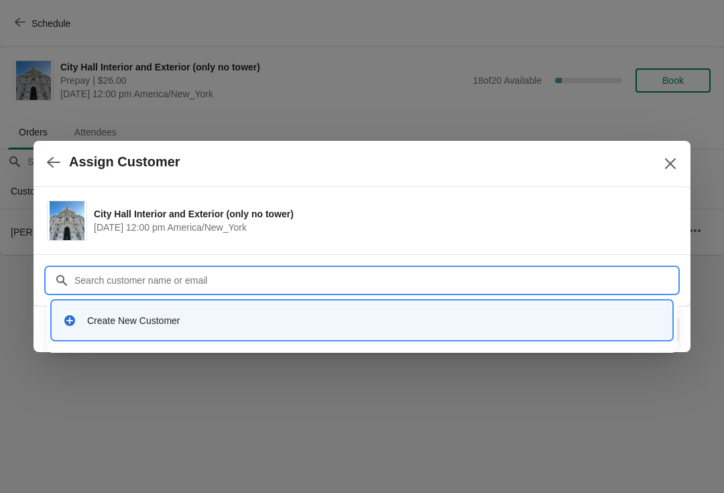
click at [224, 316] on div "Create New Customer" at bounding box center [374, 320] width 574 height 13
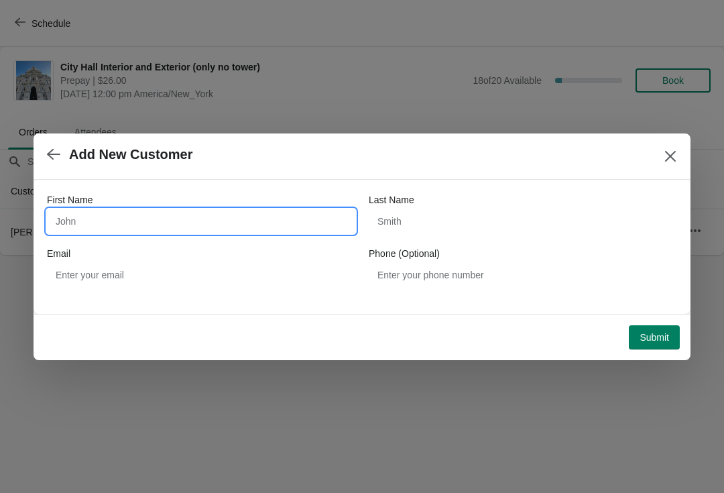
click at [131, 210] on input "First Name" at bounding box center [201, 221] width 308 height 24
type input "steve"
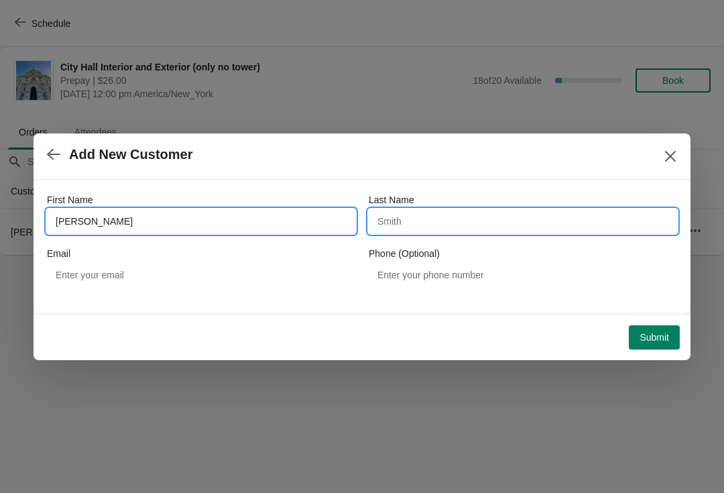
click at [427, 218] on input "Last Name" at bounding box center [523, 221] width 308 height 24
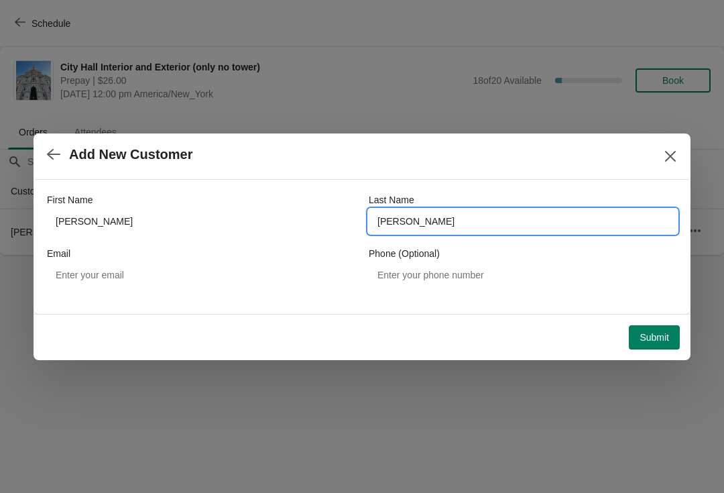
type input "matarese"
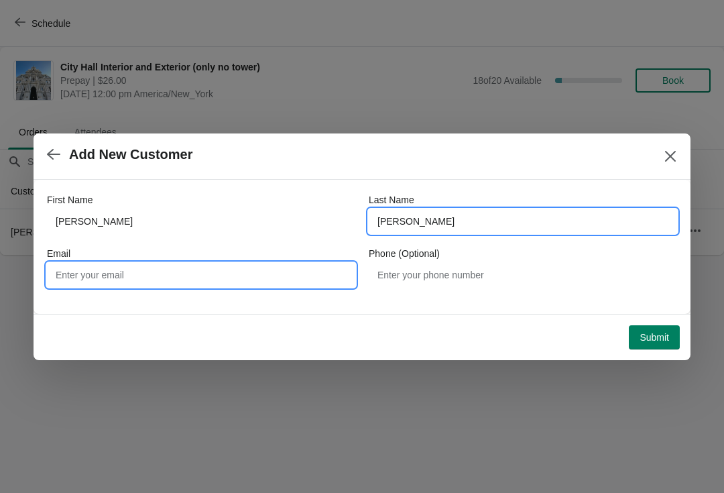
click at [182, 268] on input "Email" at bounding box center [201, 275] width 308 height 24
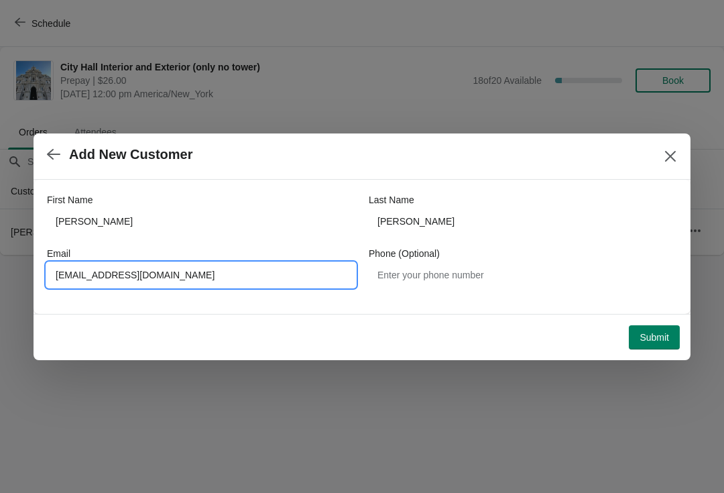
type input "matterhorn1961@gmail.com"
click at [676, 332] on button "Submit" at bounding box center [654, 337] width 51 height 24
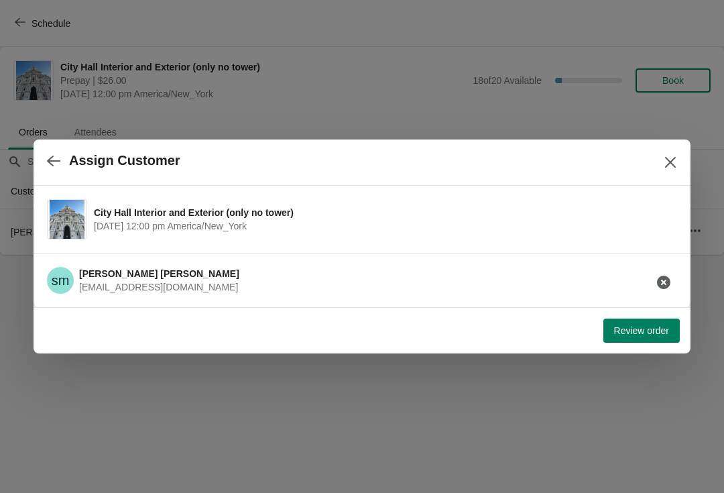
click at [656, 325] on span "Review order" at bounding box center [641, 330] width 55 height 11
